Goal: Task Accomplishment & Management: Manage account settings

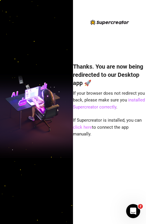
click at [78, 128] on link "click here" at bounding box center [82, 127] width 19 height 5
click at [87, 126] on link "click here" at bounding box center [82, 127] width 19 height 5
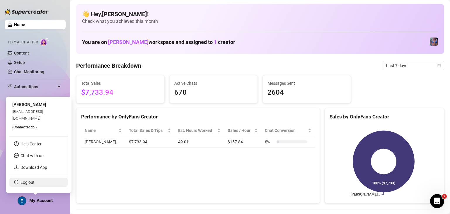
click at [35, 182] on link "Log out" at bounding box center [28, 182] width 14 height 5
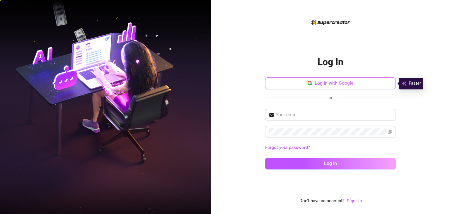
click at [292, 82] on button "Log in with Google" at bounding box center [330, 83] width 131 height 12
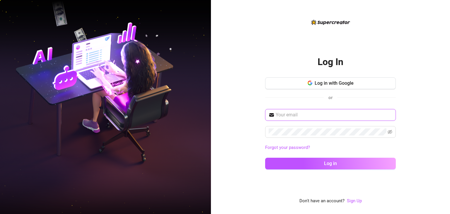
click at [300, 116] on input "text" at bounding box center [334, 114] width 117 height 7
type input "[EMAIL_ADDRESS][DOMAIN_NAME]"
click at [265, 158] on button "Log in" at bounding box center [330, 164] width 131 height 12
